Goal: Task Accomplishment & Management: Manage account settings

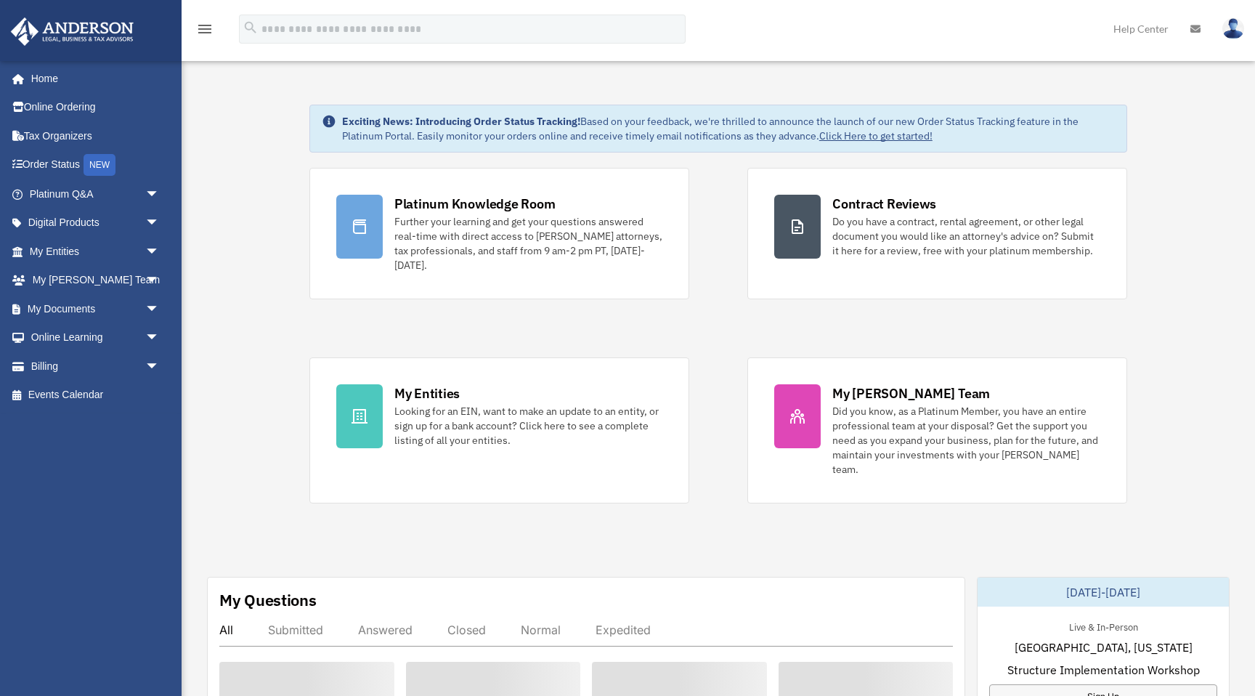
click at [738, 423] on div "Platinum Knowledge Room Further your learning and get your questions answered r…" at bounding box center [718, 335] width 818 height 335
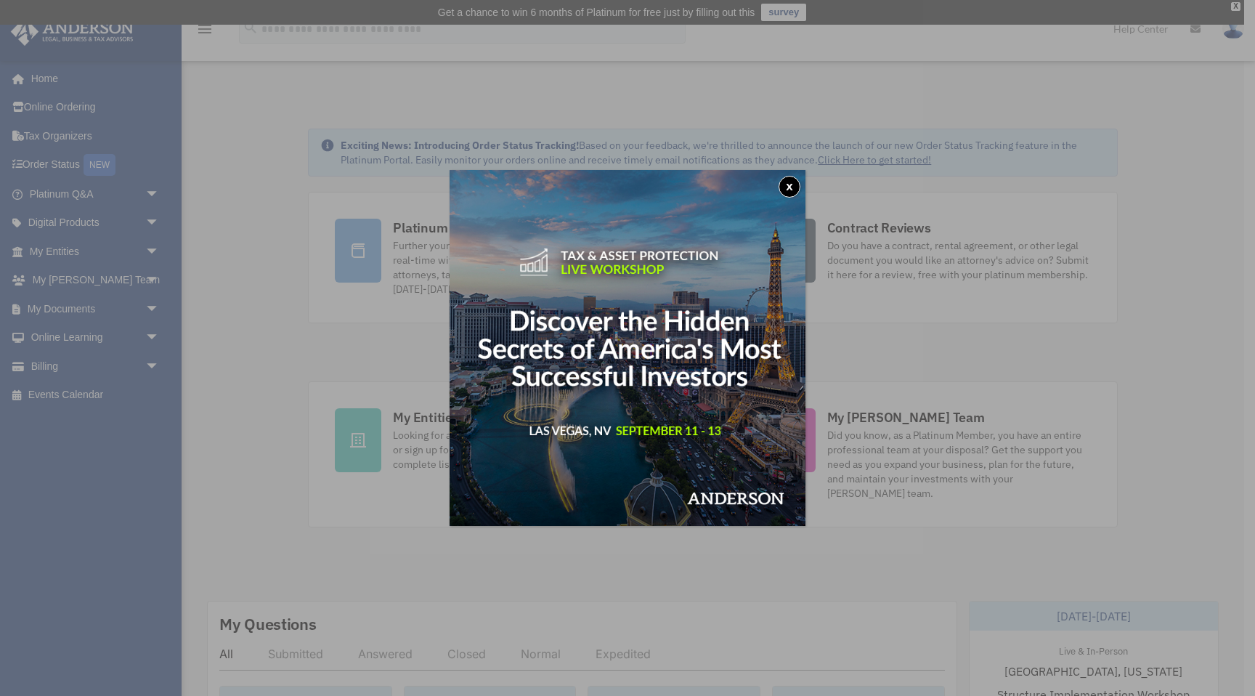
click at [789, 187] on button "x" at bounding box center [789, 187] width 22 height 22
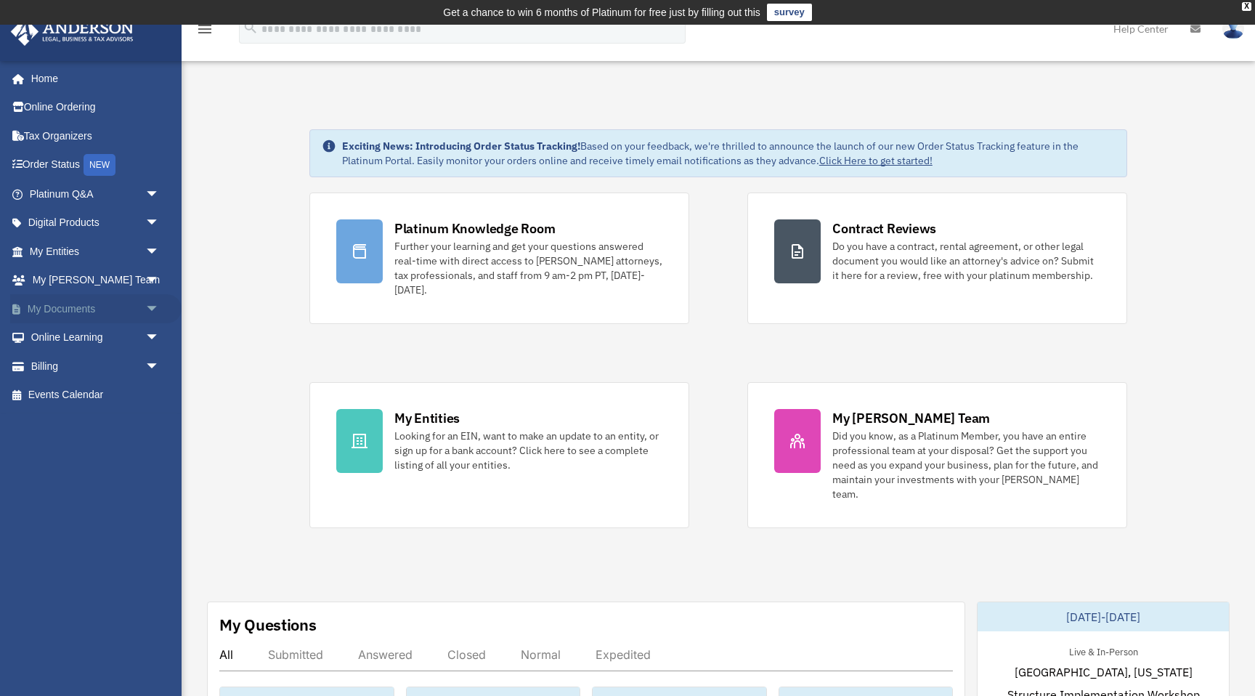
click at [51, 315] on link "My Documents arrow_drop_down" at bounding box center [95, 308] width 171 height 29
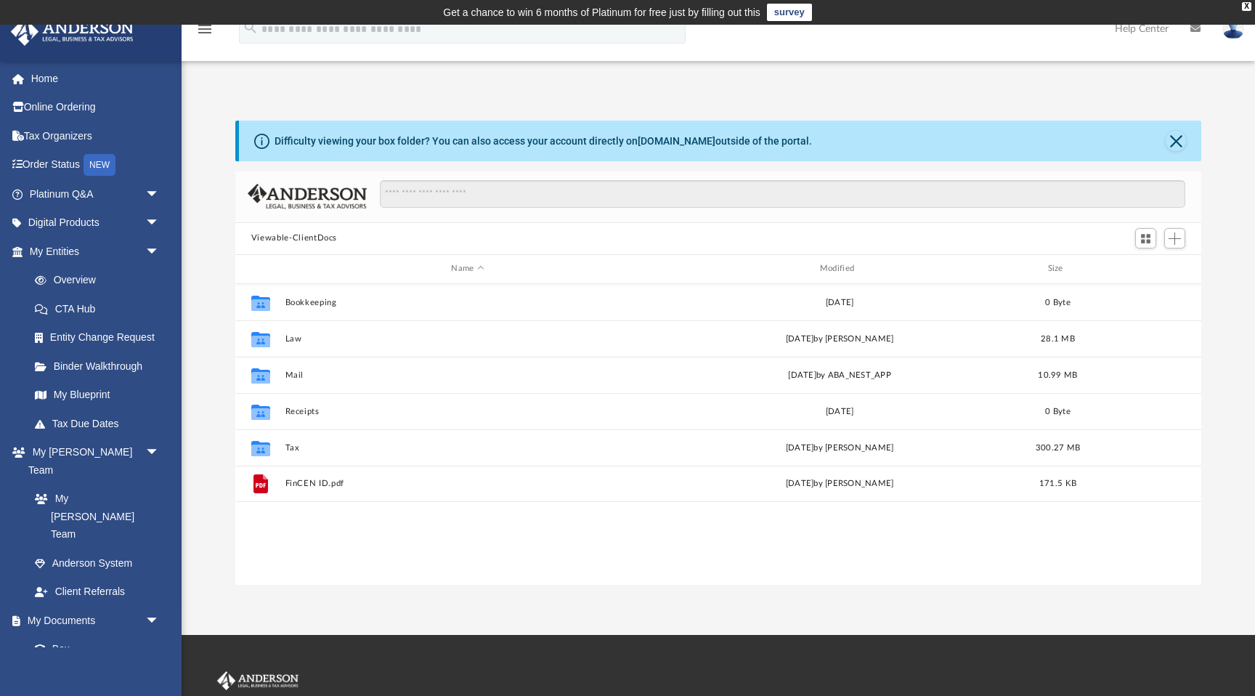
scroll to position [330, 966]
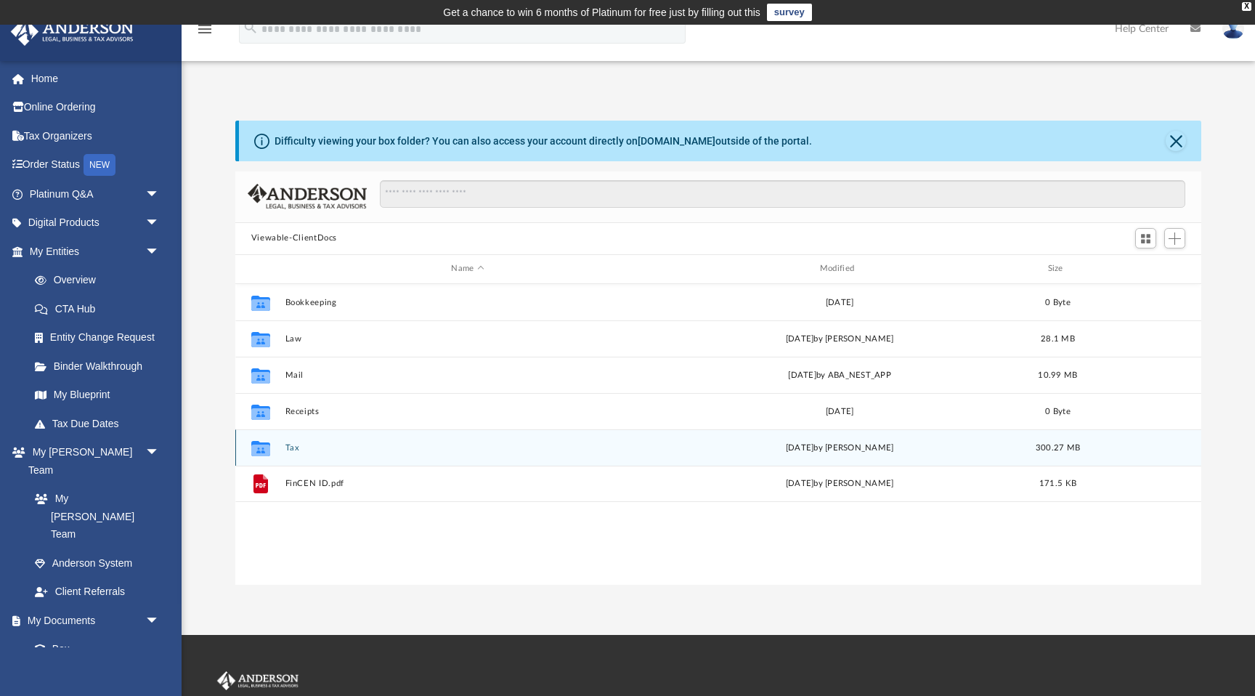
click at [264, 449] on icon "grid" at bounding box center [260, 450] width 19 height 12
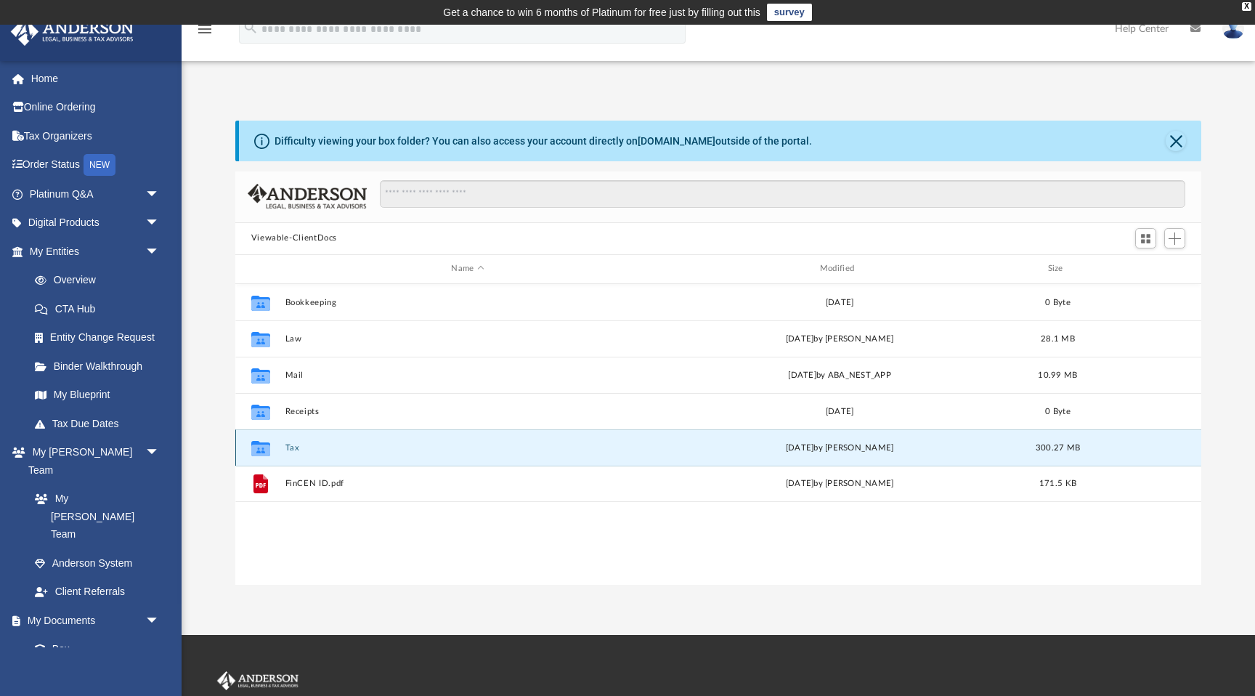
click at [258, 449] on icon "grid" at bounding box center [260, 447] width 19 height 15
click at [286, 451] on div "Collaborated Folder Tax [DATE] by [PERSON_NAME] 300.27 MB" at bounding box center [718, 447] width 966 height 36
click at [305, 452] on div "Collaborated Folder Tax [DATE] by [PERSON_NAME] 300.27 MB" at bounding box center [718, 447] width 966 height 36
click at [297, 448] on button "Tax" at bounding box center [467, 447] width 365 height 9
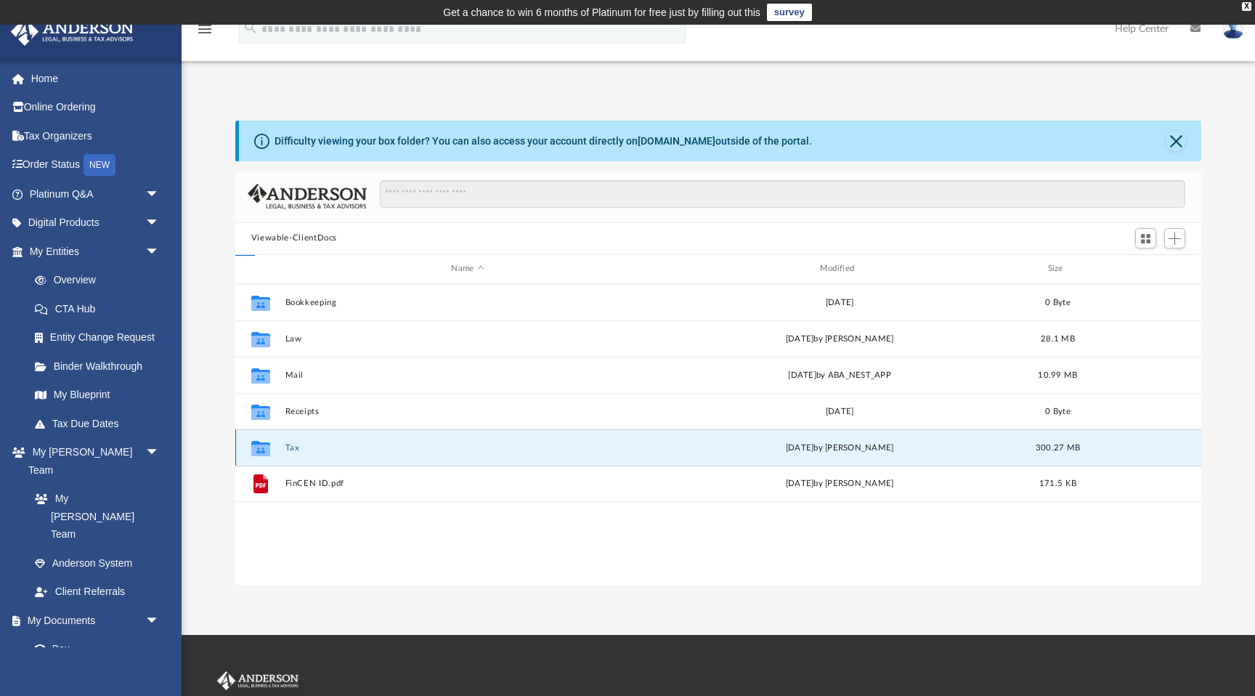
click at [297, 448] on button "Tax" at bounding box center [467, 447] width 365 height 9
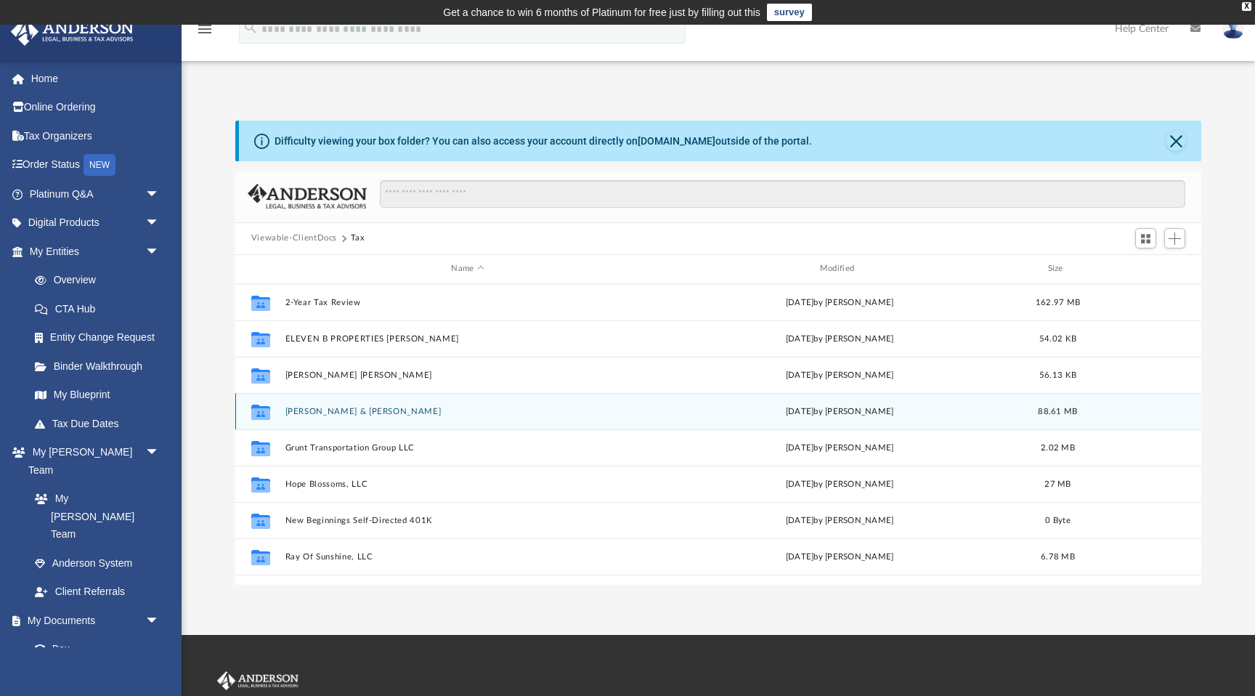
click at [310, 415] on div "Collaborated [PERSON_NAME] & [PERSON_NAME][DATE] by [PERSON_NAME] 88.61 MB" at bounding box center [718, 411] width 966 height 36
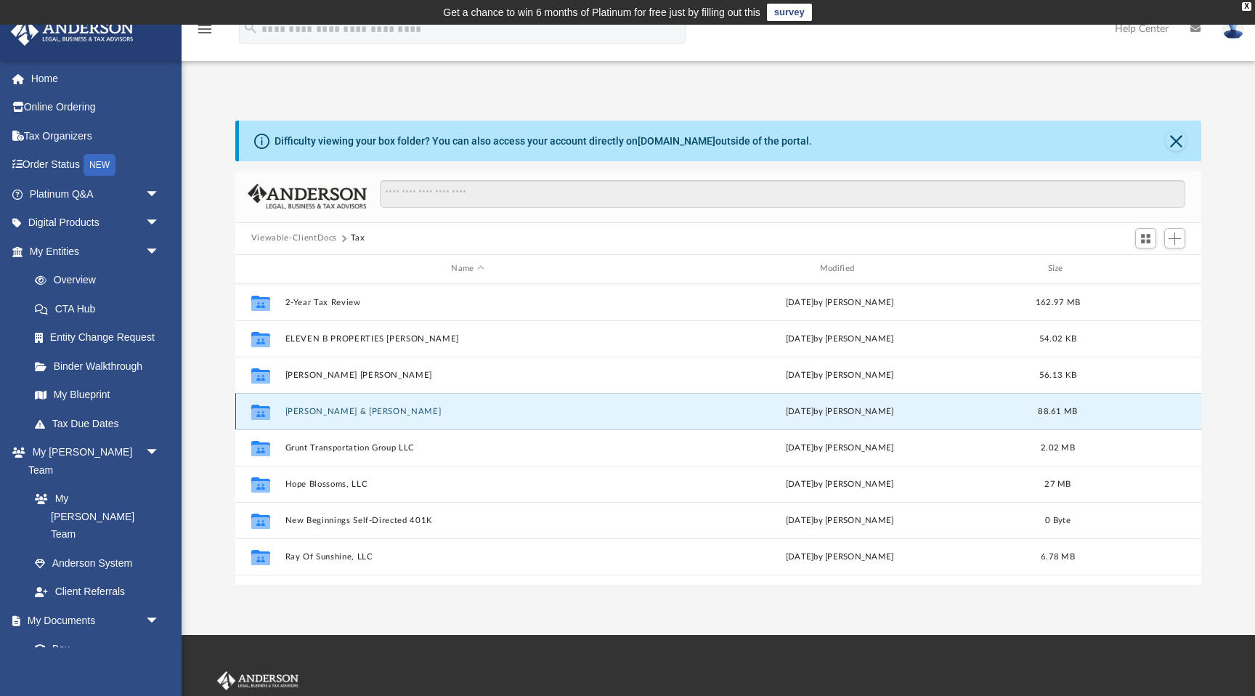
click at [310, 415] on div "Collaborated [PERSON_NAME] & [PERSON_NAME][DATE] by [PERSON_NAME] 88.61 MB" at bounding box center [718, 411] width 966 height 36
click at [259, 411] on icon "grid" at bounding box center [260, 411] width 19 height 15
click at [308, 415] on button "[PERSON_NAME] & [PERSON_NAME]" at bounding box center [467, 411] width 365 height 9
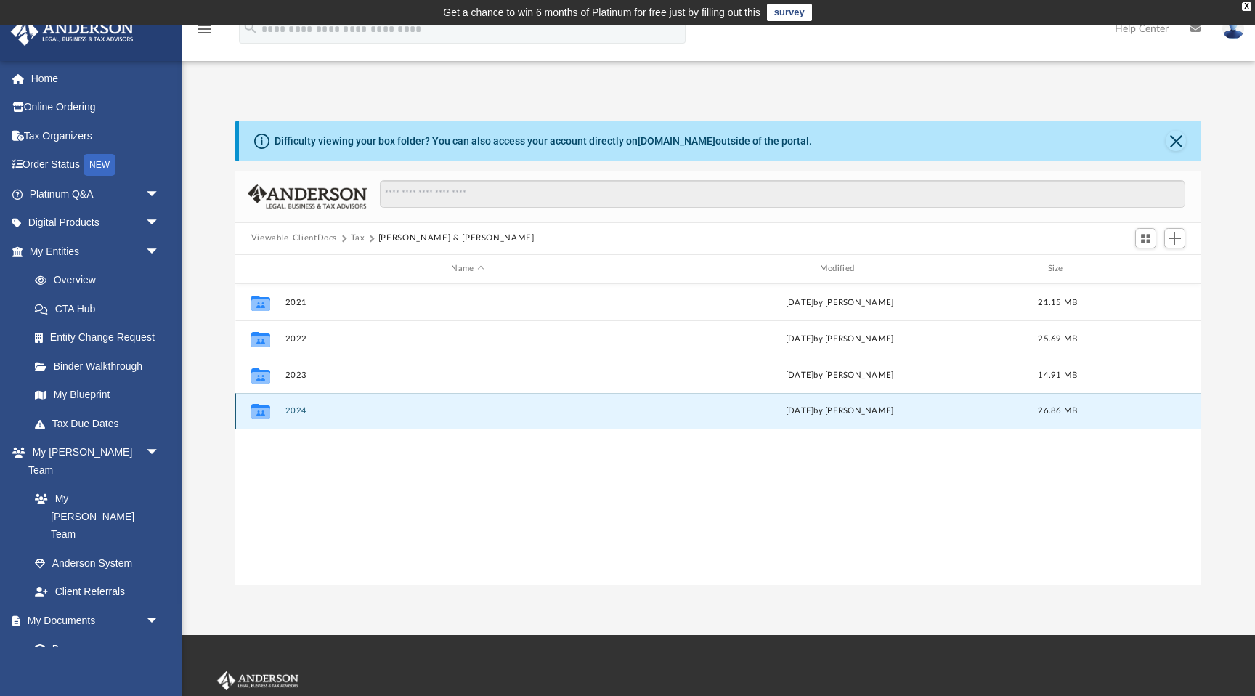
click at [308, 415] on button "2024" at bounding box center [467, 410] width 365 height 9
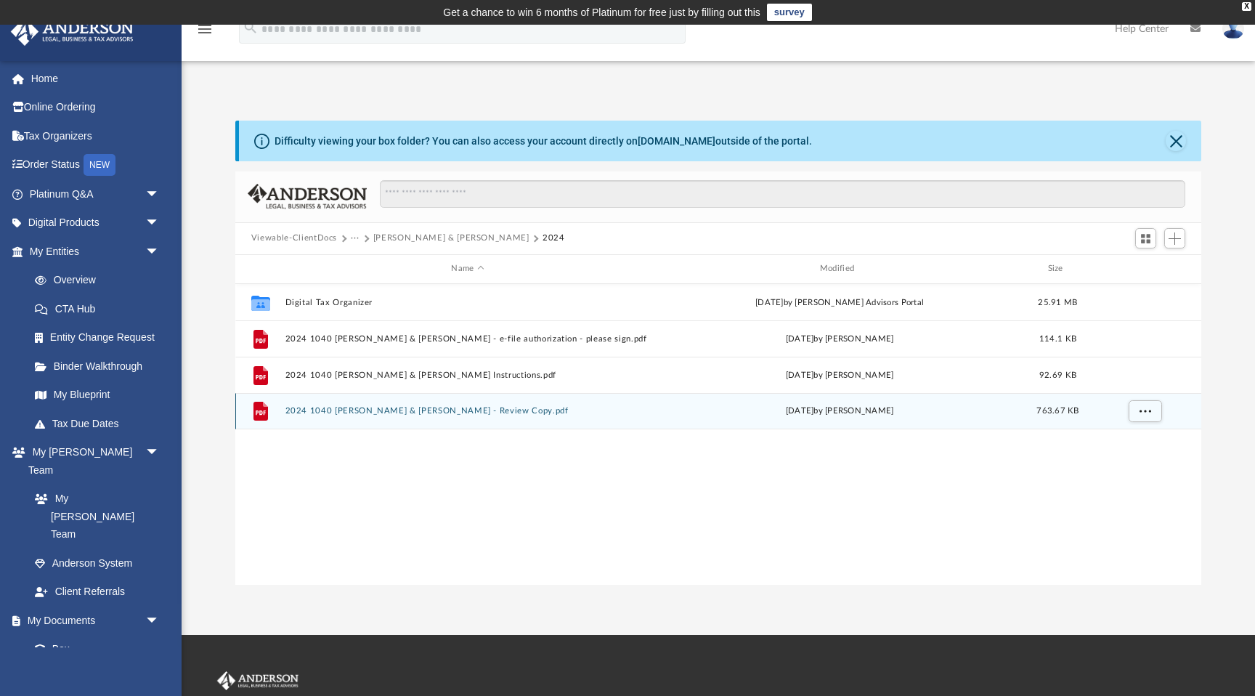
click at [375, 421] on div "File 2024 1040 [PERSON_NAME] & [PERSON_NAME] - Review Copy.pdf [DATE] by [PERSO…" at bounding box center [718, 411] width 966 height 36
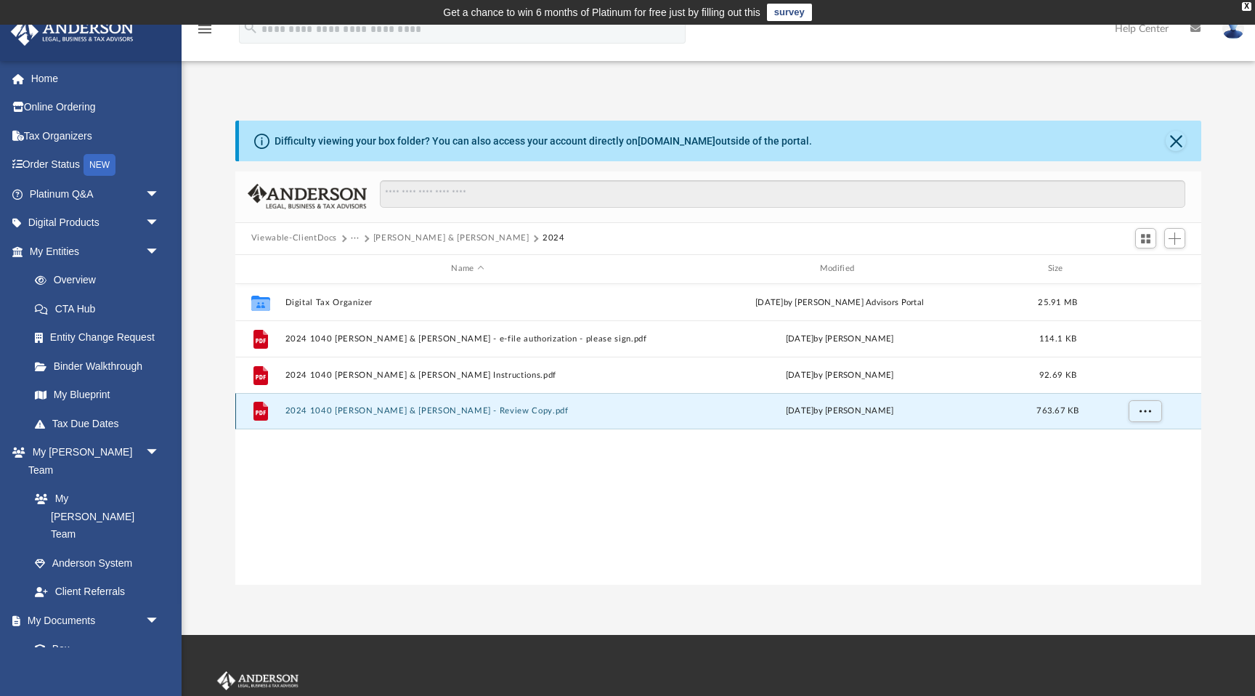
click at [376, 419] on div "File 2024 1040 [PERSON_NAME] & [PERSON_NAME] - Review Copy.pdf [DATE] by [PERSO…" at bounding box center [718, 411] width 966 height 36
click at [259, 406] on icon "grid" at bounding box center [260, 411] width 15 height 19
click at [262, 410] on icon "grid" at bounding box center [260, 411] width 15 height 19
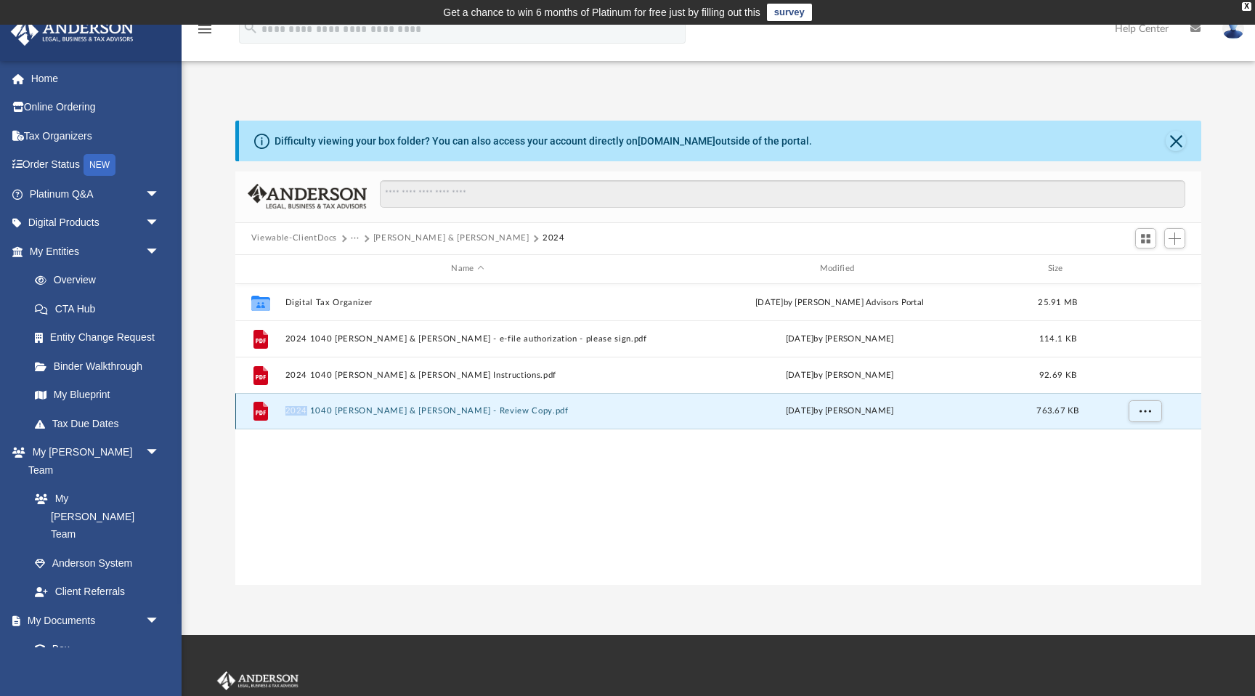
click at [262, 410] on icon "grid" at bounding box center [260, 411] width 15 height 19
click at [289, 412] on button "2024 1040 [PERSON_NAME] & [PERSON_NAME] - Review Copy.pdf" at bounding box center [467, 410] width 365 height 9
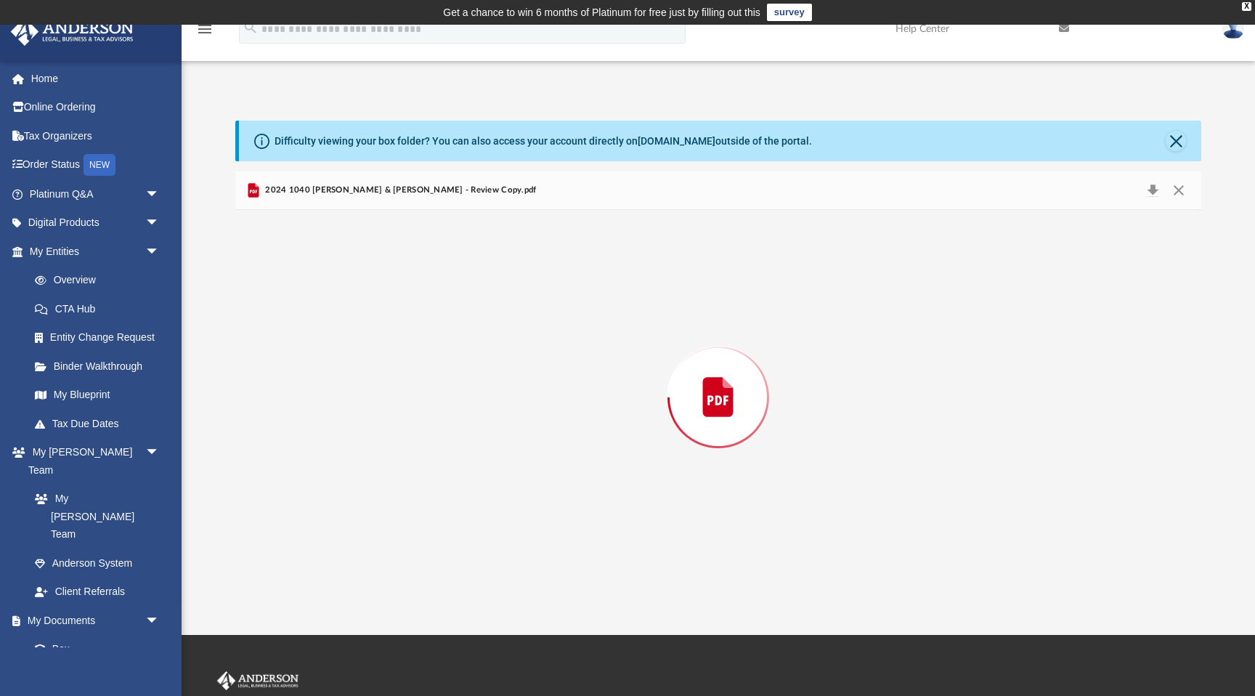
click at [289, 412] on div "Preview" at bounding box center [718, 397] width 966 height 375
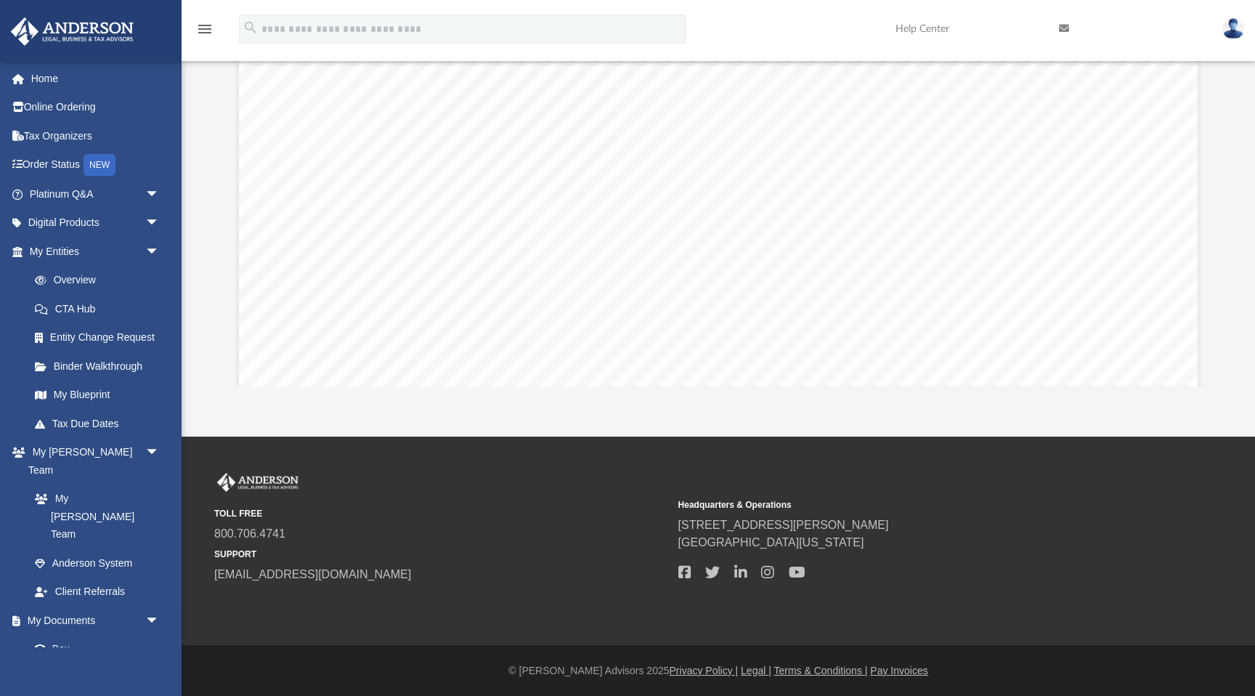
scroll to position [46812, 0]
